Goal: Task Accomplishment & Management: Manage account settings

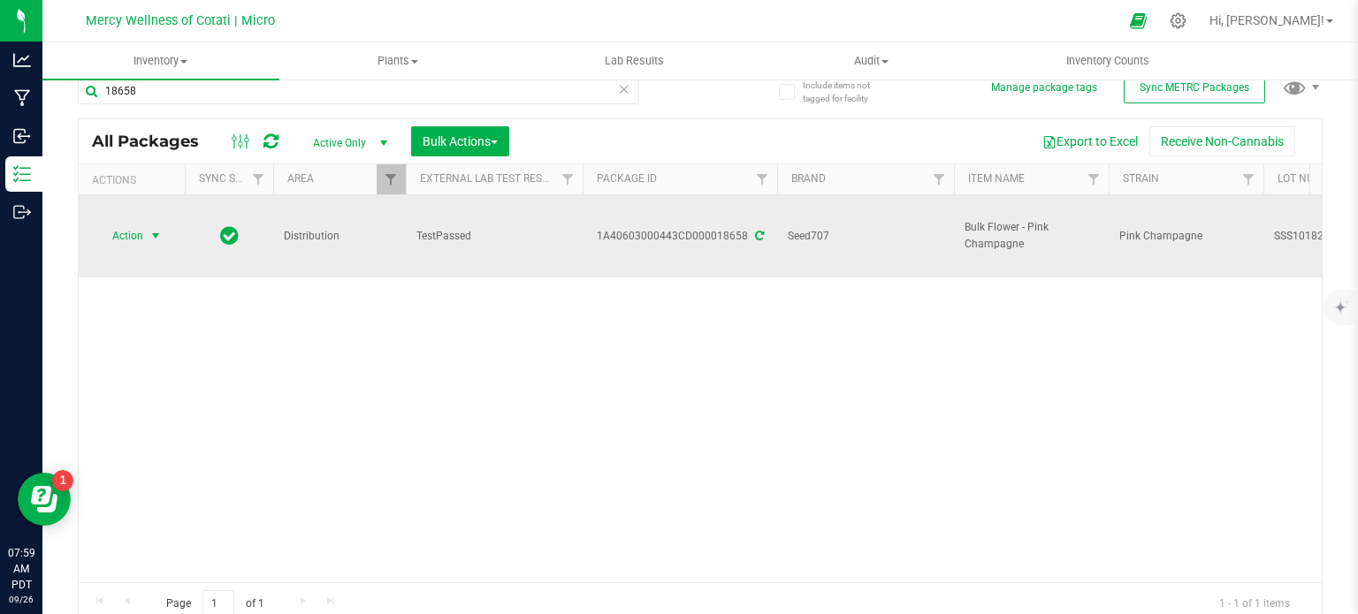
click at [149, 229] on span "select" at bounding box center [156, 236] width 14 height 14
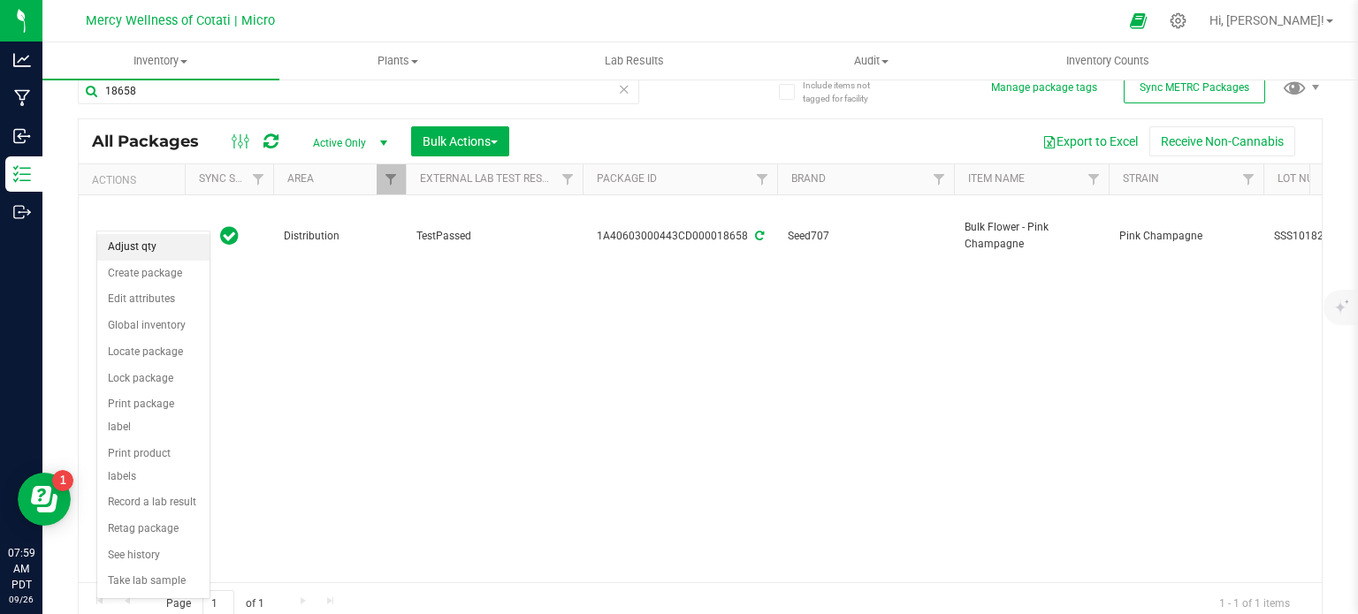
click at [140, 243] on li "Adjust qty" at bounding box center [153, 247] width 112 height 27
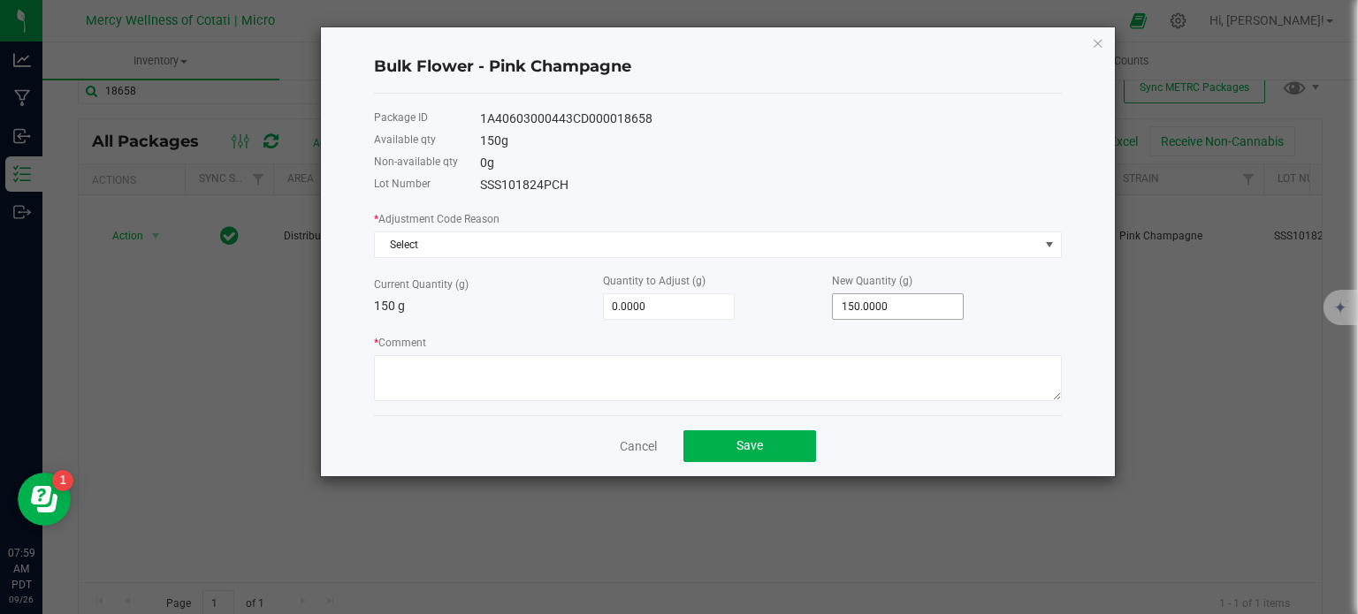
type input "150"
drag, startPoint x: 891, startPoint y: 310, endPoint x: 824, endPoint y: 302, distance: 67.7
click at [824, 302] on div "Current Quantity (g) 150 g Quantity to Adjust (g) 0.0000 New Quantity (g) 150" at bounding box center [718, 295] width 688 height 49
drag, startPoint x: 894, startPoint y: 302, endPoint x: 782, endPoint y: 301, distance: 111.4
click at [782, 301] on div "Current Quantity (g) 150 g Quantity to Adjust (g) 0.0000 New Quantity (g) 150" at bounding box center [718, 295] width 688 height 49
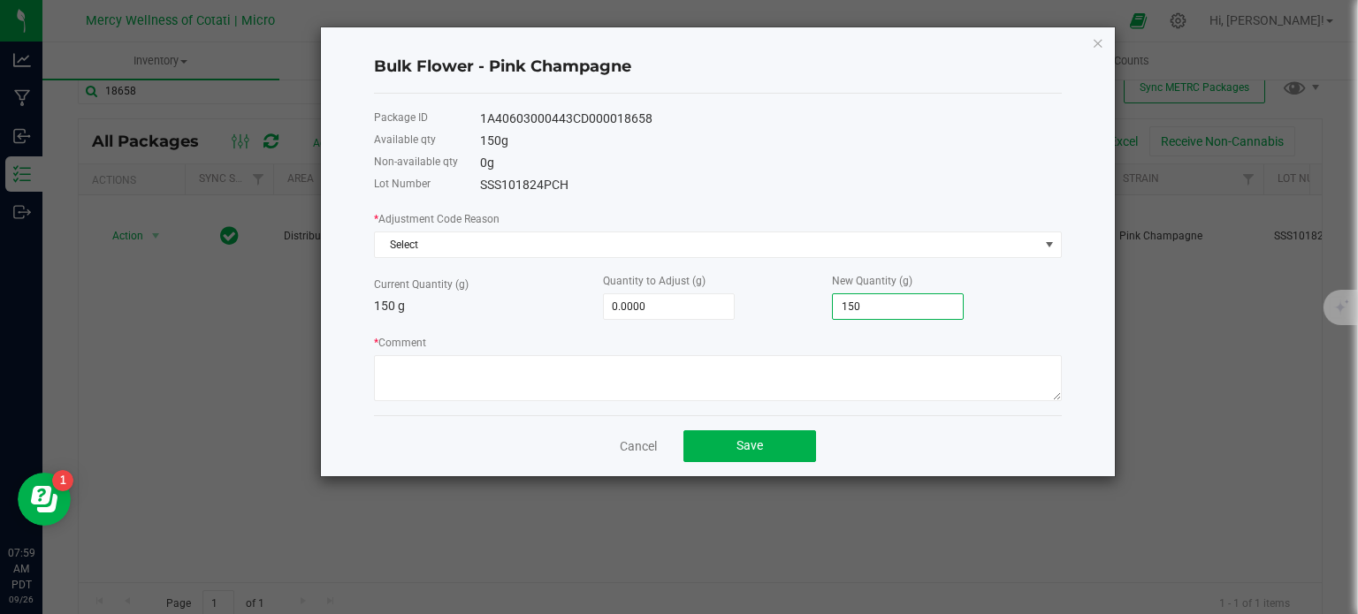
type input "-150.0000"
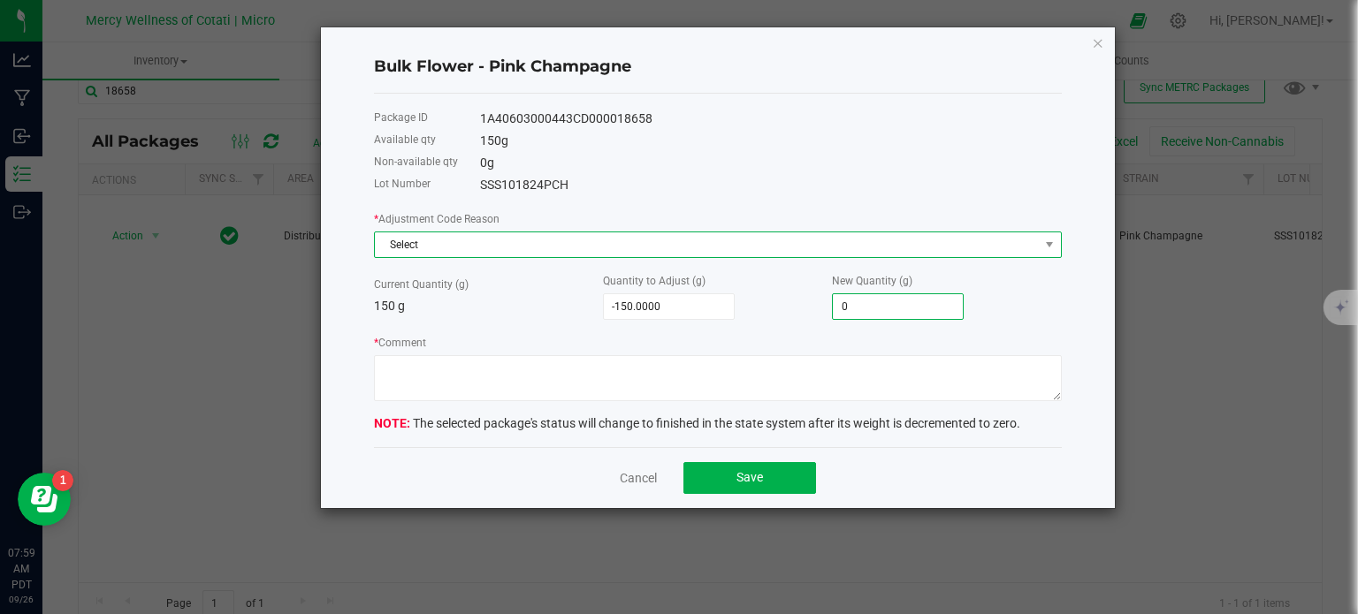
type input "0.0000"
click at [502, 248] on span "Select" at bounding box center [707, 245] width 664 height 25
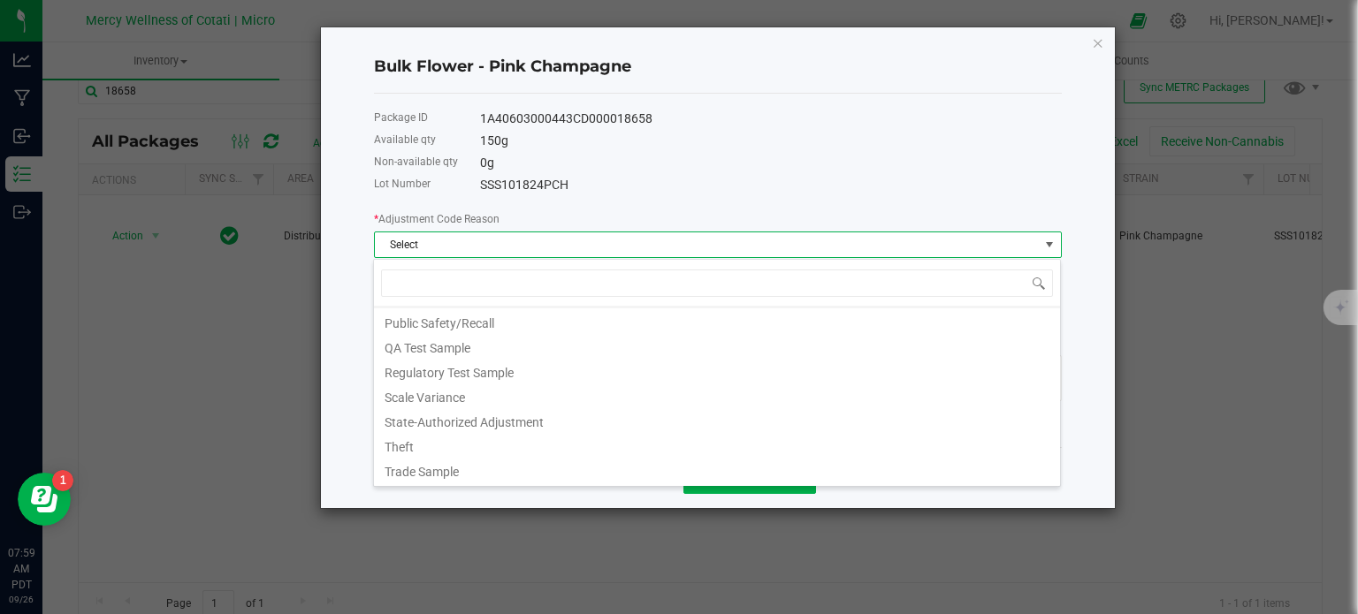
scroll to position [177, 0]
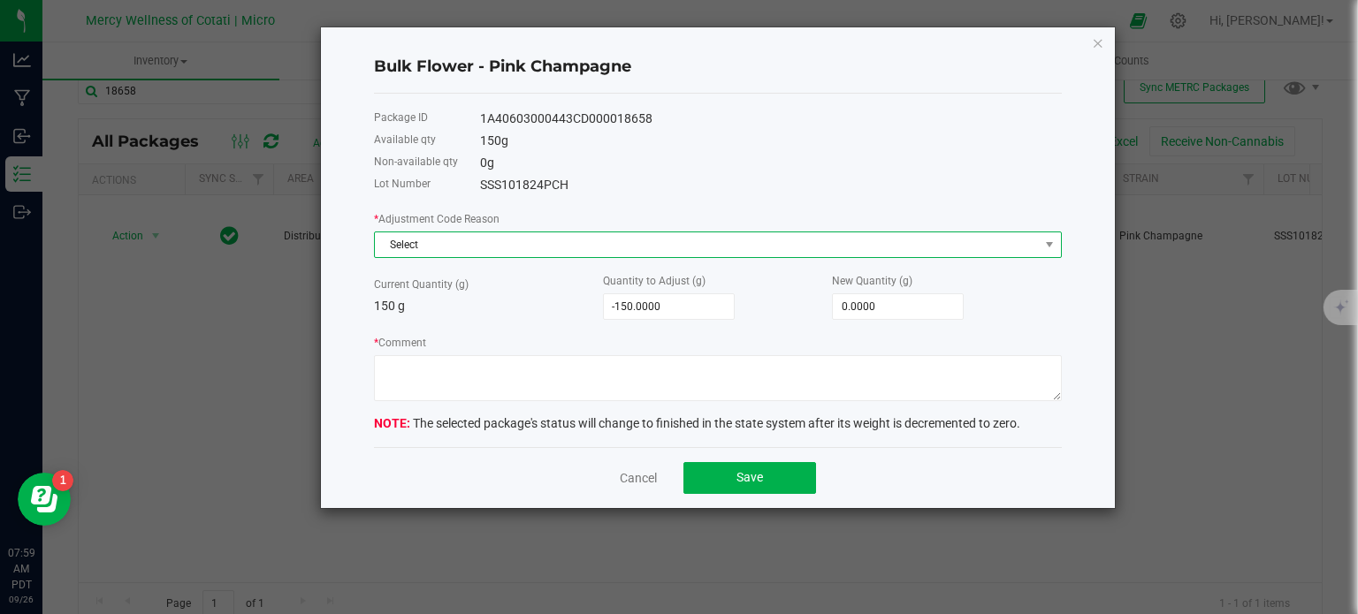
click at [422, 254] on span "Select" at bounding box center [707, 245] width 664 height 25
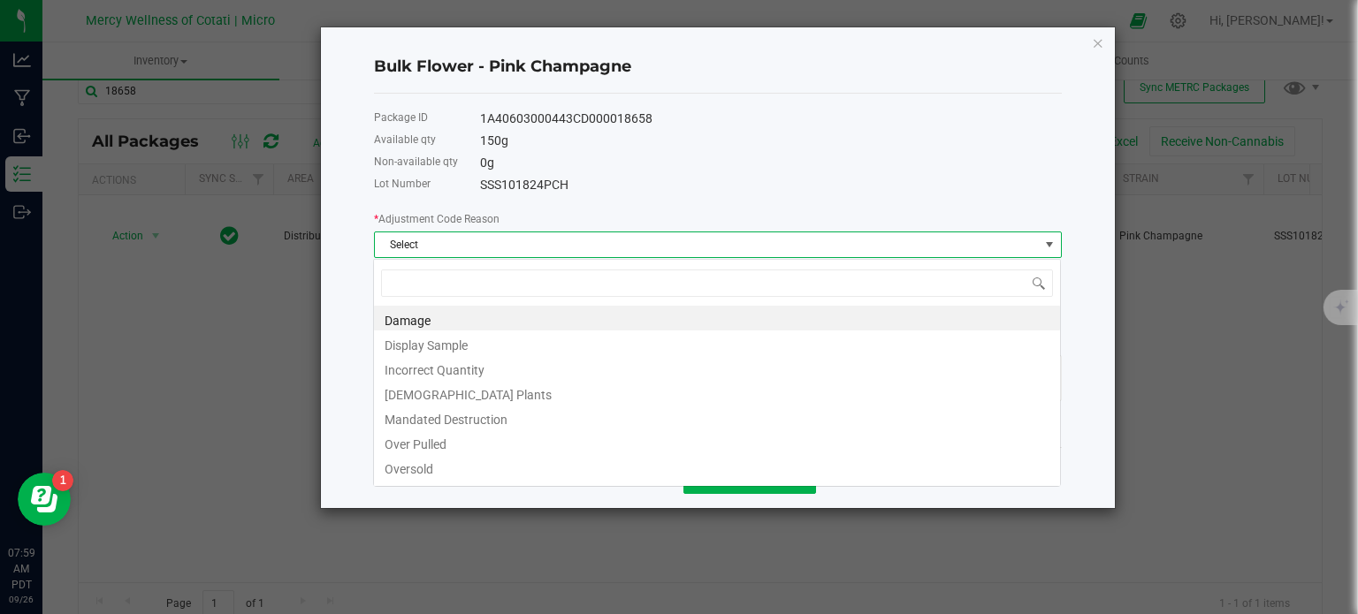
scroll to position [26, 688]
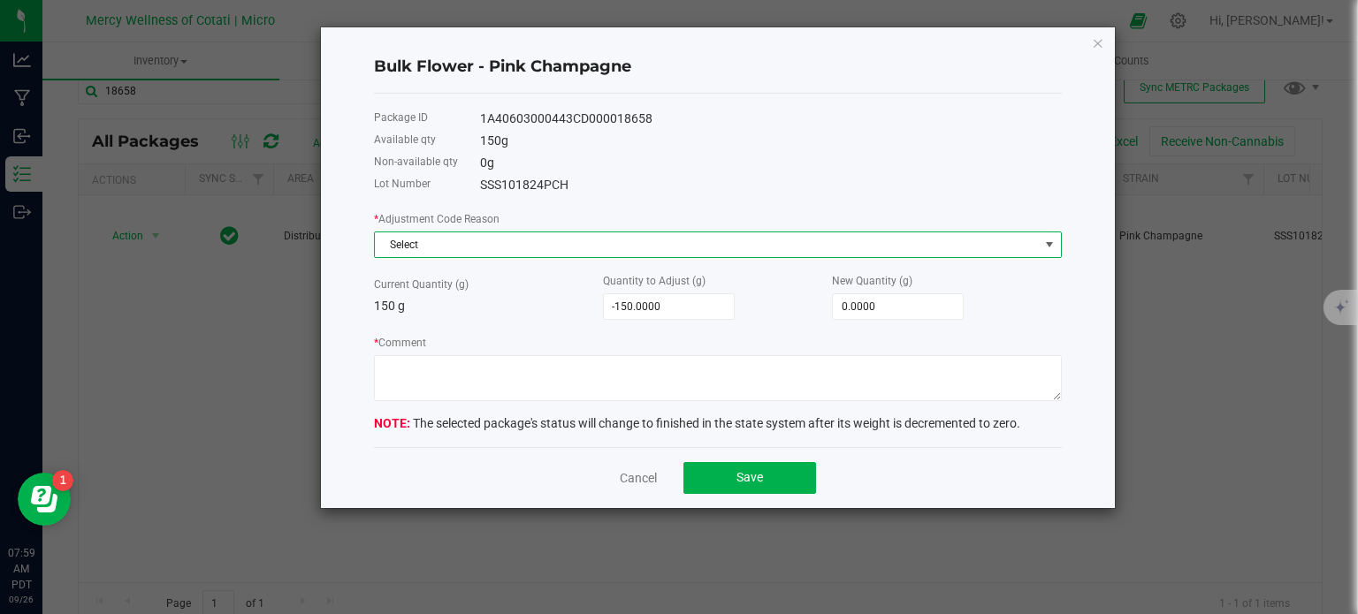
click at [450, 238] on span "Select" at bounding box center [707, 245] width 664 height 25
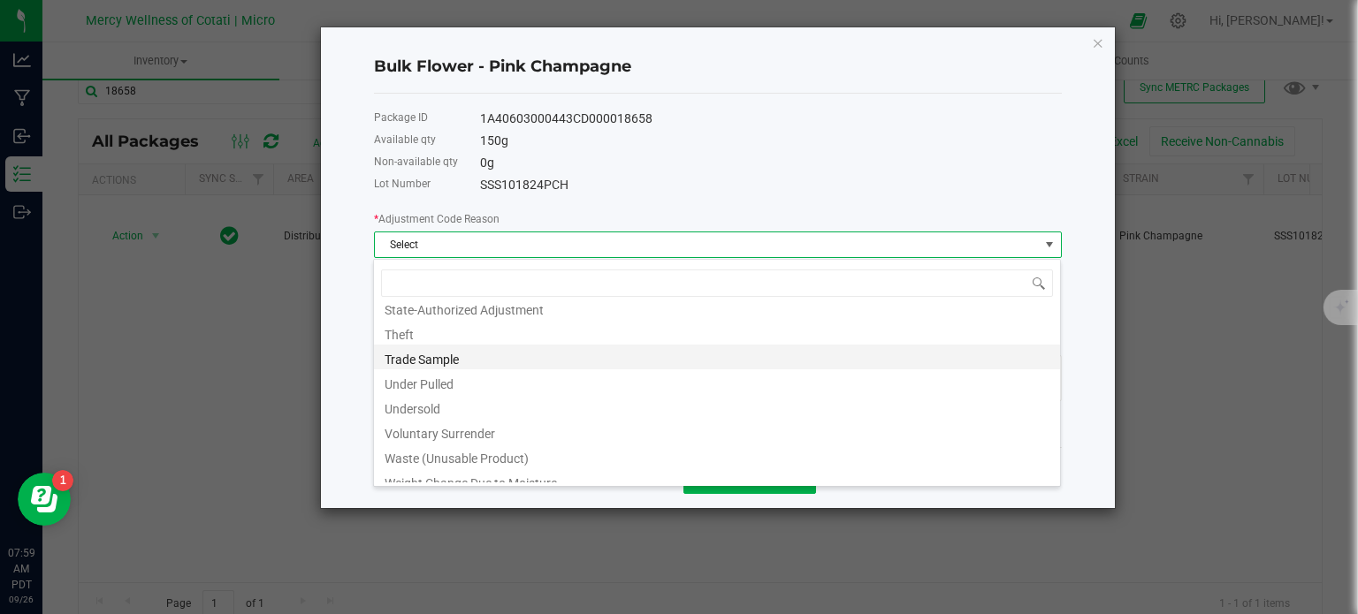
scroll to position [293, 0]
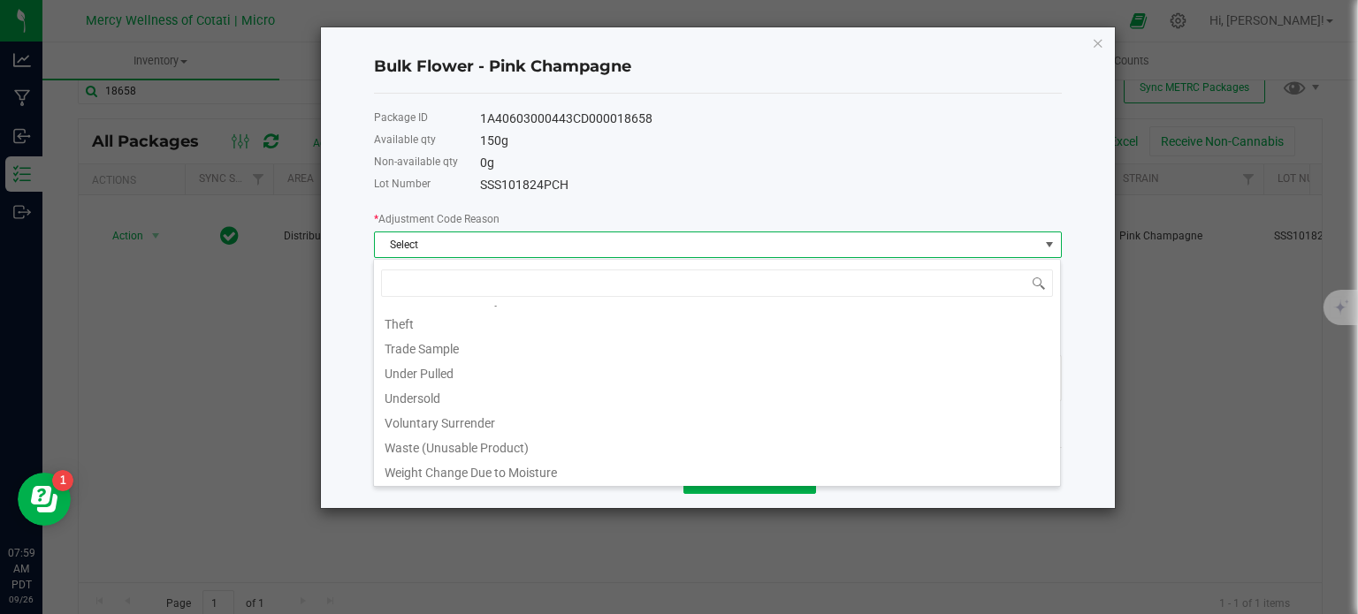
click at [454, 441] on li "Waste (Unusable Product)" at bounding box center [717, 445] width 686 height 25
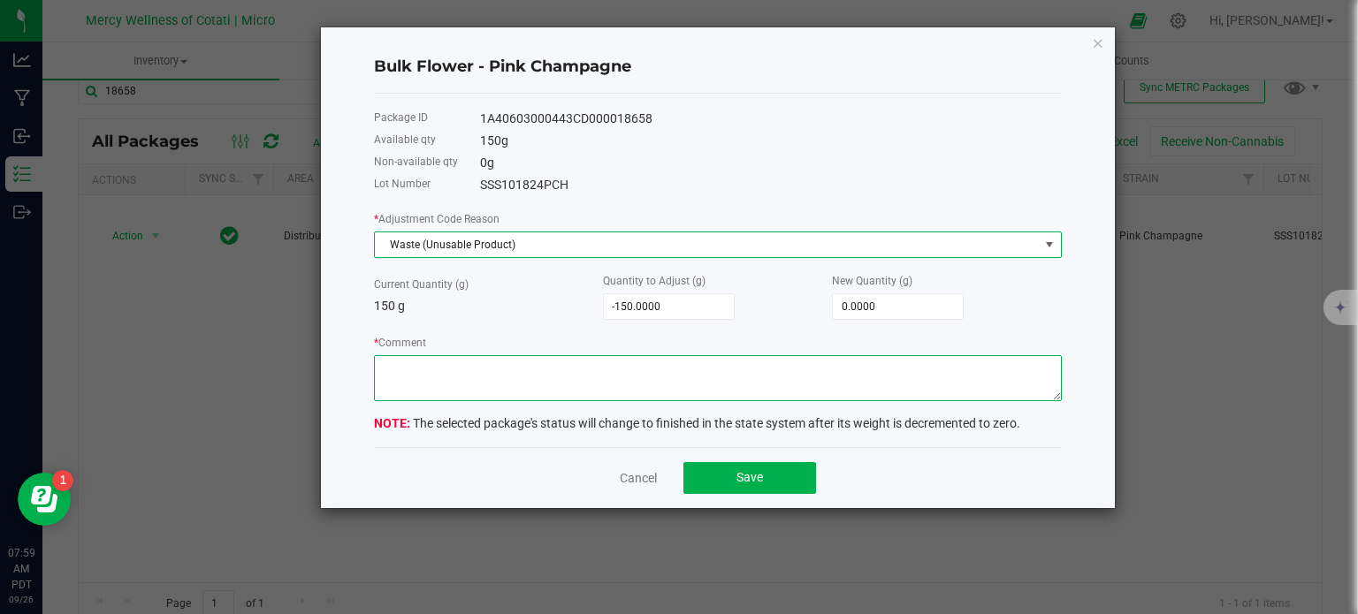
click at [441, 381] on textarea "* Comment" at bounding box center [718, 378] width 688 height 46
type textarea "Waste/Unusable Product"
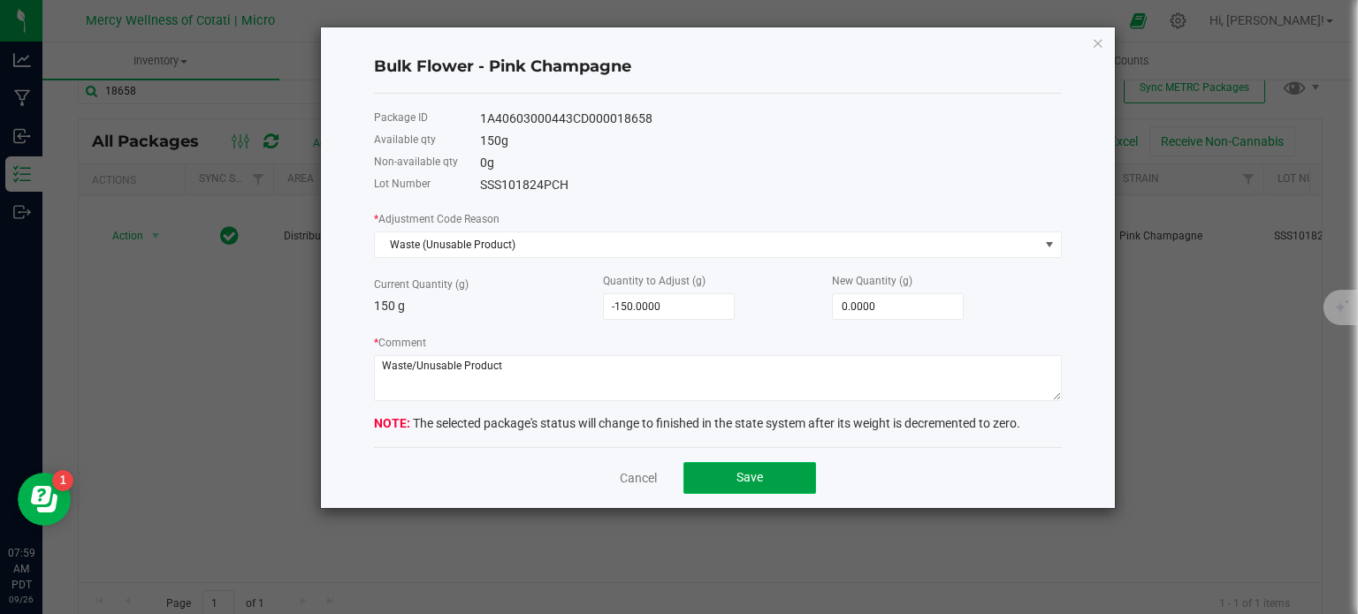
click at [772, 479] on button "Save" at bounding box center [749, 478] width 133 height 32
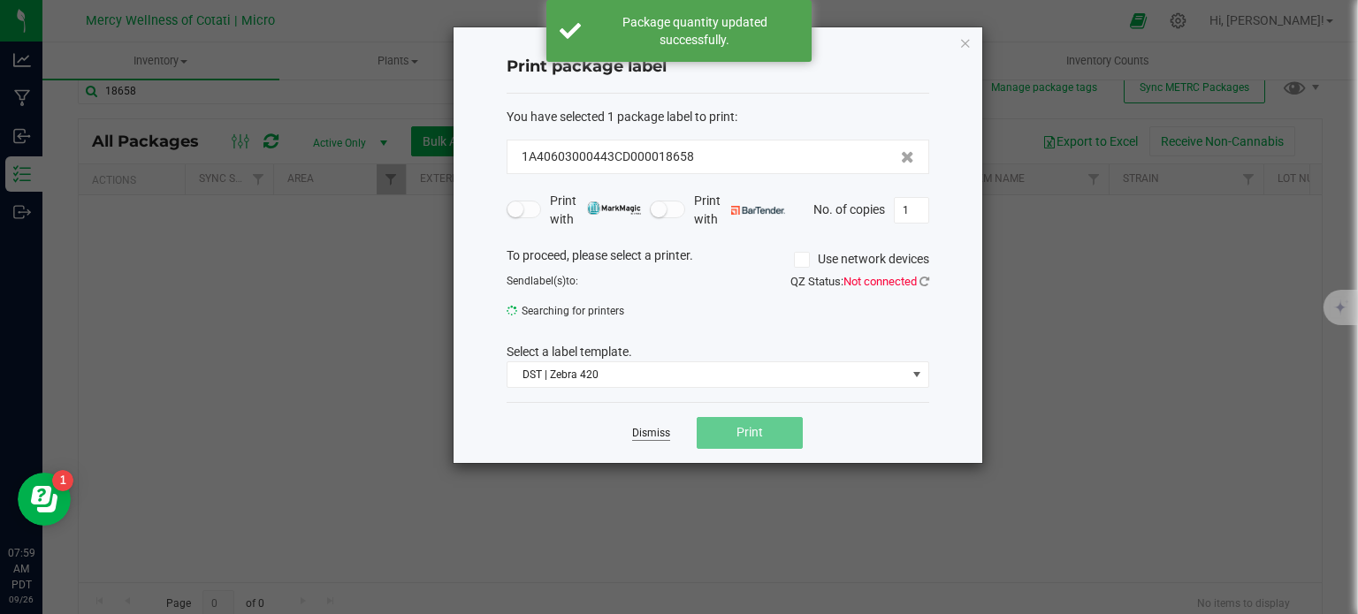
click at [658, 432] on link "Dismiss" at bounding box center [651, 433] width 38 height 15
